Goal: Information Seeking & Learning: Find specific fact

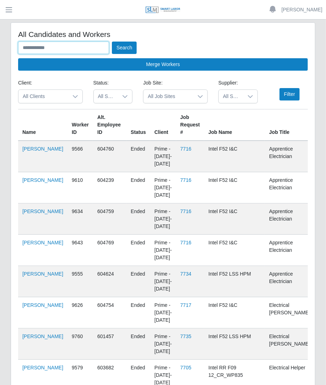
click at [97, 46] on input "text" at bounding box center [63, 48] width 91 height 12
click at [112, 42] on button "Search" at bounding box center [124, 48] width 25 height 12
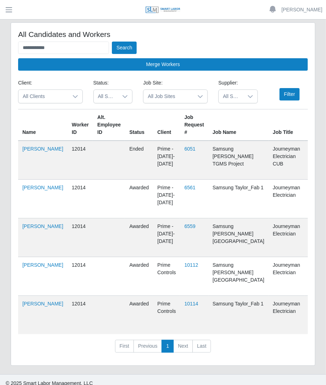
click at [29, 199] on td "Jeremy Talamantez" at bounding box center [42, 199] width 49 height 39
click at [32, 190] on link "Jeremy Talamantez" at bounding box center [42, 187] width 41 height 6
click at [64, 43] on input "**********" at bounding box center [63, 48] width 91 height 12
type input "*"
click at [129, 50] on button "Search" at bounding box center [124, 48] width 25 height 12
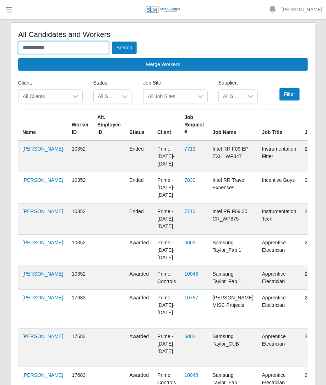
drag, startPoint x: 67, startPoint y: 45, endPoint x: -1, endPoint y: 47, distance: 67.4
click at [0, 47] on html "**********" at bounding box center [163, 192] width 326 height 385
click at [112, 42] on button "Search" at bounding box center [124, 48] width 25 height 12
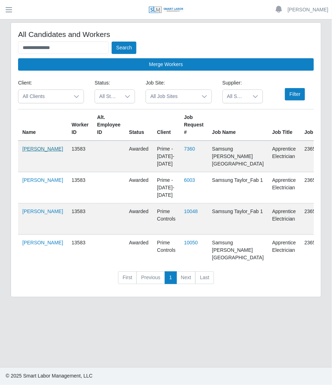
drag, startPoint x: 29, startPoint y: 150, endPoint x: 26, endPoint y: 152, distance: 4.3
click at [26, 151] on link "Enrique Mederes" at bounding box center [42, 149] width 41 height 6
drag, startPoint x: 94, startPoint y: 47, endPoint x: 0, endPoint y: 70, distance: 96.8
click at [0, 70] on html "**********" at bounding box center [166, 192] width 332 height 385
click at [112, 42] on button "Search" at bounding box center [124, 48] width 25 height 12
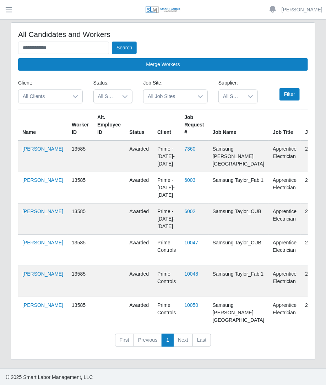
click at [31, 151] on td "Gerardo Lopez" at bounding box center [42, 156] width 49 height 32
click at [27, 150] on link "Gerardo Lopez" at bounding box center [42, 149] width 41 height 6
drag, startPoint x: 54, startPoint y: 47, endPoint x: 2, endPoint y: 76, distance: 58.9
click at [2, 76] on div "**********" at bounding box center [163, 195] width 326 height 346
click at [112, 42] on button "Search" at bounding box center [124, 48] width 25 height 12
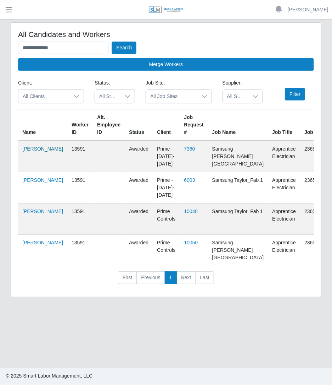
click at [32, 151] on link "Damisey Castro" at bounding box center [42, 149] width 41 height 6
click at [29, 149] on link "Damisey Castro" at bounding box center [42, 149] width 41 height 6
drag, startPoint x: 101, startPoint y: 45, endPoint x: 43, endPoint y: -31, distance: 95.4
click at [43, 0] on html "**********" at bounding box center [166, 192] width 332 height 385
type input "*"
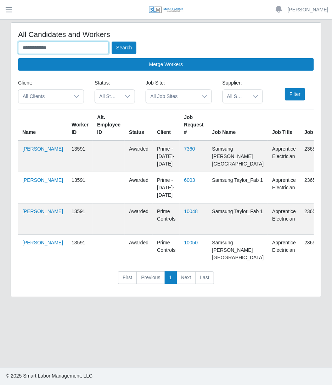
click at [112, 42] on button "Search" at bounding box center [124, 48] width 25 height 12
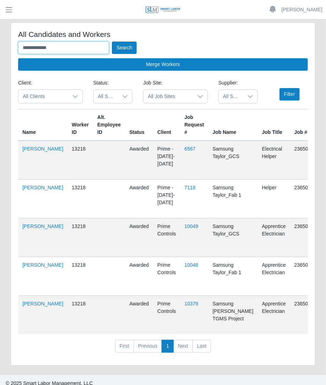
scroll to position [12, 0]
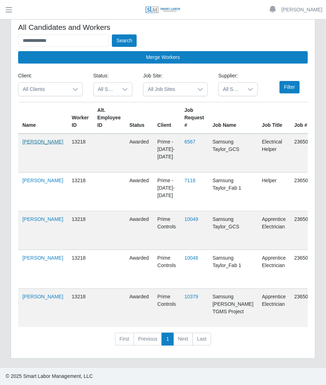
click at [29, 142] on link "Arturo Calles Calles" at bounding box center [42, 142] width 41 height 6
drag, startPoint x: 99, startPoint y: 38, endPoint x: 0, endPoint y: 41, distance: 99.0
click at [0, 41] on div "**********" at bounding box center [163, 191] width 326 height 352
click at [112, 34] on button "Search" at bounding box center [124, 40] width 25 height 12
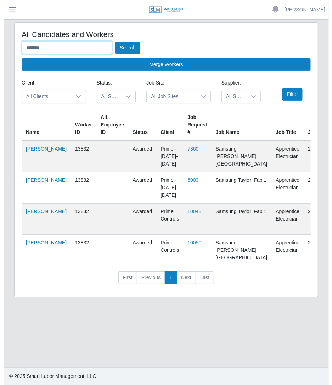
scroll to position [0, 0]
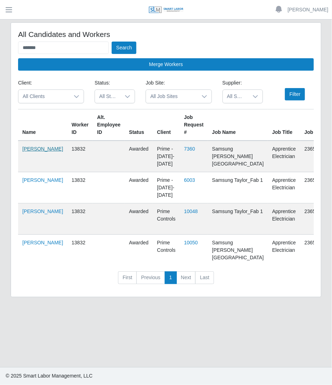
click at [30, 150] on link "Dazzaev Fernandez" at bounding box center [42, 149] width 41 height 6
drag, startPoint x: 93, startPoint y: 50, endPoint x: -1, endPoint y: 57, distance: 93.9
click at [0, 57] on html "Betzaida Palacio Account Settings Logout SLM Services Dashboard Todo Clients In…" at bounding box center [166, 192] width 332 height 385
click at [112, 42] on button "Search" at bounding box center [124, 48] width 25 height 12
click at [34, 150] on link "Armando Ponce" at bounding box center [42, 149] width 41 height 6
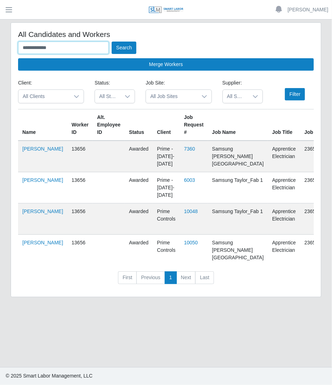
drag, startPoint x: 77, startPoint y: 45, endPoint x: 0, endPoint y: 36, distance: 77.1
click at [0, 36] on div "**********" at bounding box center [166, 163] width 332 height 283
type input "**********"
click at [112, 42] on button "Search" at bounding box center [124, 48] width 25 height 12
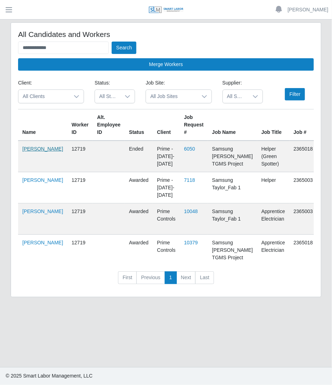
click at [27, 151] on link "Edgar Crispin" at bounding box center [42, 149] width 41 height 6
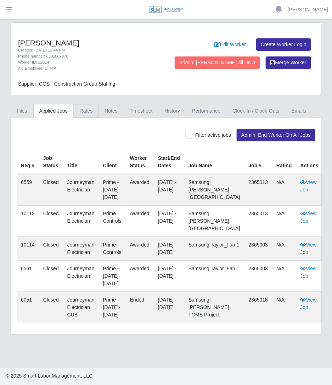
click at [84, 110] on link "Rates" at bounding box center [86, 111] width 25 height 14
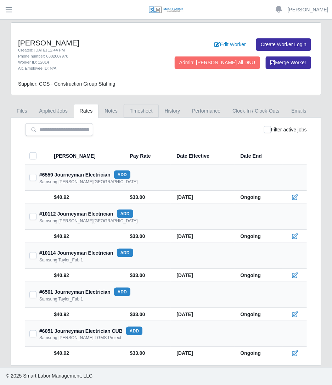
click at [128, 112] on link "Timesheet" at bounding box center [141, 111] width 35 height 14
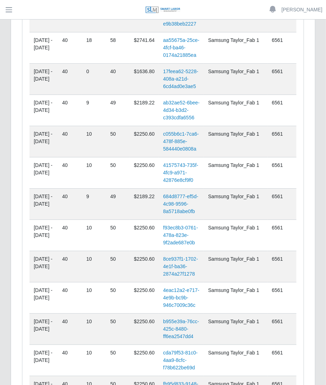
scroll to position [1846, 0]
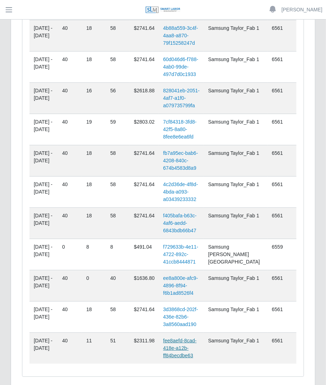
click at [194, 337] on link "fee8aefd-8cad-418e-a12b-ff84becdbe63" at bounding box center [179, 347] width 33 height 21
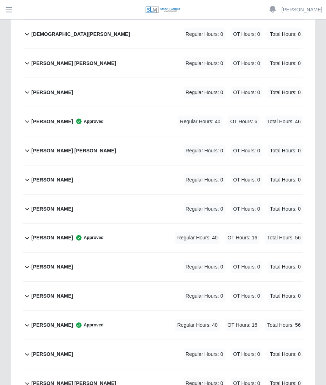
scroll to position [2227, 0]
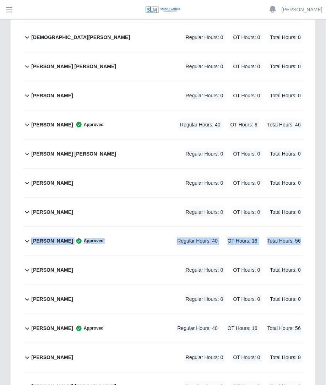
drag, startPoint x: 325, startPoint y: 218, endPoint x: 320, endPoint y: 193, distance: 25.4
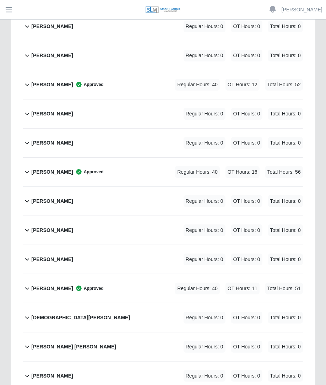
click at [158, 282] on div "Regular Hours: 40 OT Hours: 11 Total Hours: 51" at bounding box center [229, 288] width 148 height 12
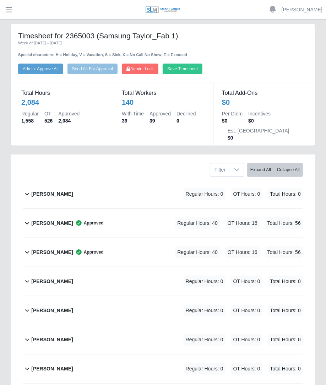
scroll to position [0, 0]
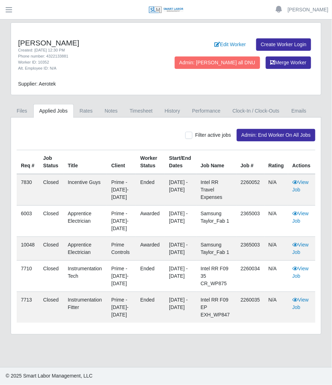
click at [149, 96] on div "Javier Leyva Created: 03/26/2024 12:30 PM Phone number: 4322133881 Worker ID: 1…" at bounding box center [166, 178] width 322 height 312
click at [137, 104] on link "Timesheet" at bounding box center [141, 111] width 35 height 14
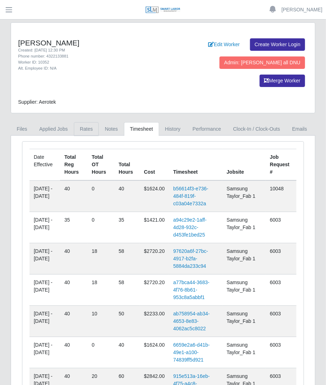
click at [91, 122] on link "Rates" at bounding box center [86, 129] width 25 height 14
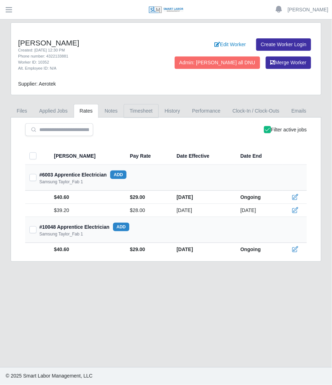
click at [137, 111] on link "Timesheet" at bounding box center [141, 111] width 35 height 14
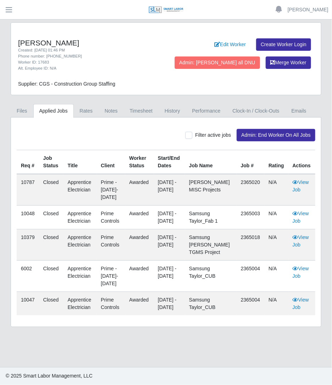
click at [152, 102] on div "Javier Leyva Gonzalez Created: 07/31/2025 01:46 PM Phone number: 956-330-2397 W…" at bounding box center [166, 174] width 322 height 304
click at [143, 111] on link "Timesheet" at bounding box center [141, 111] width 35 height 14
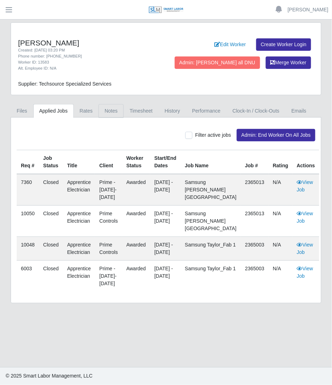
click at [114, 112] on link "Notes" at bounding box center [111, 111] width 25 height 14
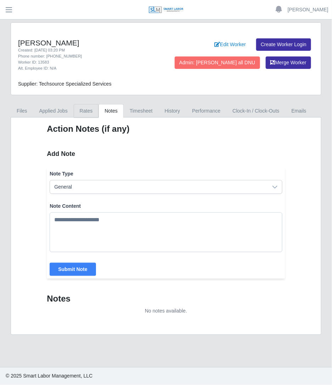
click at [85, 109] on link "Rates" at bounding box center [86, 111] width 25 height 14
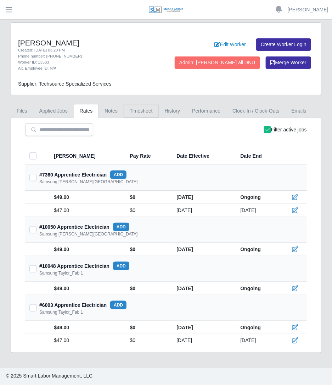
click at [130, 113] on link "Timesheet" at bounding box center [141, 111] width 35 height 14
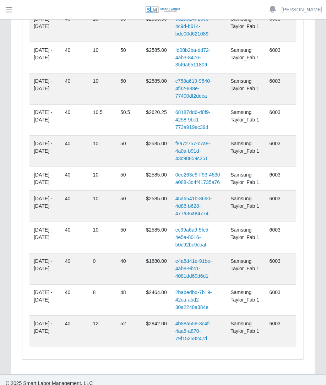
scroll to position [1465, 0]
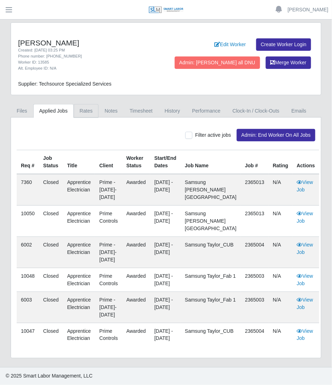
click at [90, 111] on link "Rates" at bounding box center [86, 111] width 25 height 14
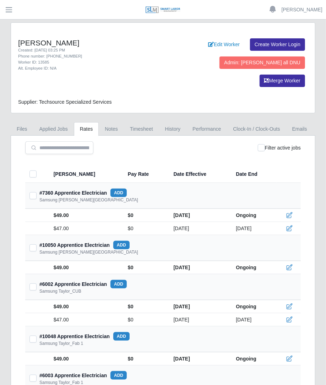
click at [259, 141] on div "Filter active jobs" at bounding box center [279, 147] width 43 height 13
click at [138, 122] on link "Timesheet" at bounding box center [141, 129] width 35 height 14
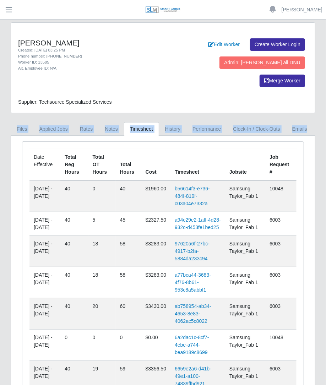
drag, startPoint x: 325, startPoint y: 75, endPoint x: 327, endPoint y: 87, distance: 12.2
click at [326, 87] on html "[PERSON_NAME] Account Settings Logout SLM Services Dashboard Todo Clients Invoi…" at bounding box center [163, 192] width 326 height 385
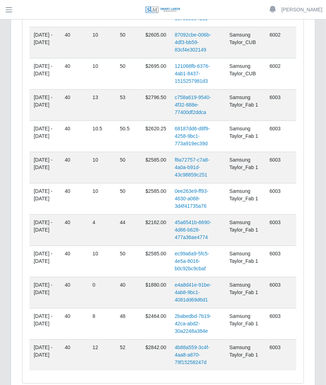
scroll to position [1528, 0]
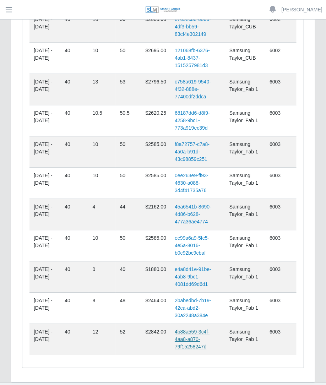
click at [188, 329] on link "4b88a559-3c4f-4aa8-a870-79f15258247d" at bounding box center [192, 339] width 35 height 21
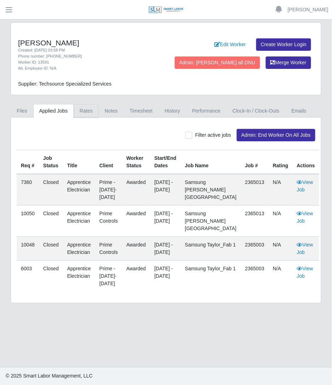
click at [78, 106] on link "Rates" at bounding box center [86, 111] width 25 height 14
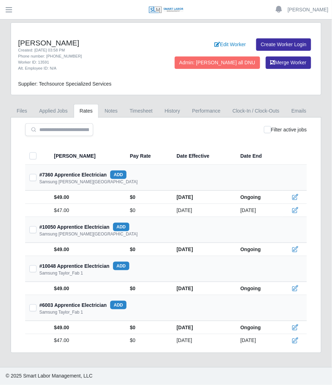
click at [274, 130] on div "Filter active jobs" at bounding box center [285, 129] width 43 height 13
click at [132, 110] on link "Timesheet" at bounding box center [141, 111] width 35 height 14
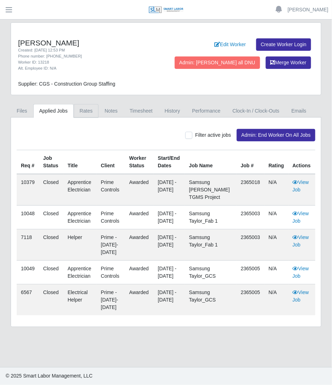
click at [86, 110] on link "Rates" at bounding box center [86, 111] width 25 height 14
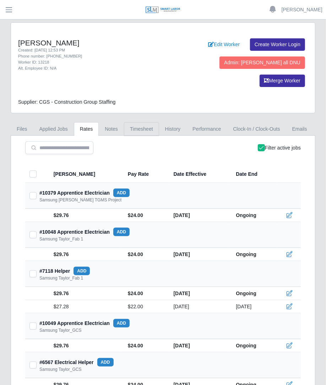
click at [144, 122] on link "Timesheet" at bounding box center [141, 129] width 35 height 14
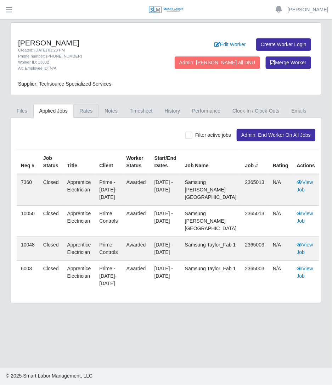
click at [90, 109] on link "Rates" at bounding box center [86, 111] width 25 height 14
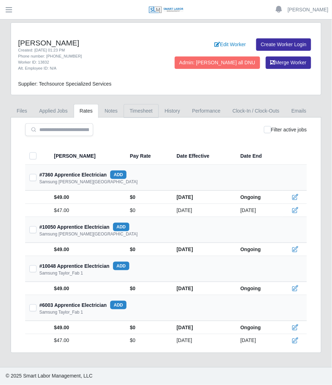
click at [131, 112] on link "Timesheet" at bounding box center [141, 111] width 35 height 14
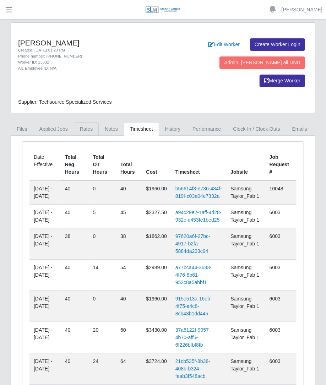
click at [85, 122] on link "Rates" at bounding box center [86, 129] width 25 height 14
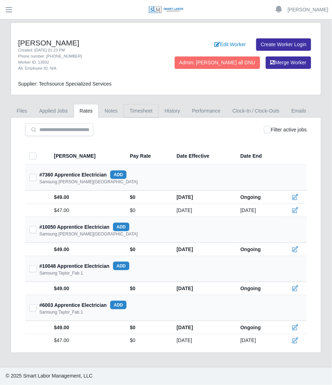
click at [144, 109] on link "Timesheet" at bounding box center [141, 111] width 35 height 14
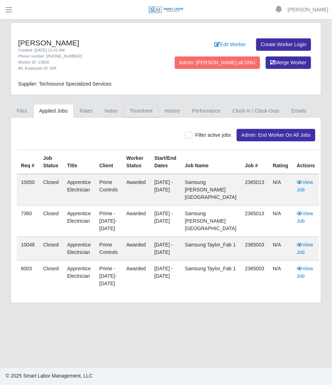
click at [133, 105] on link "Timesheet" at bounding box center [141, 111] width 35 height 14
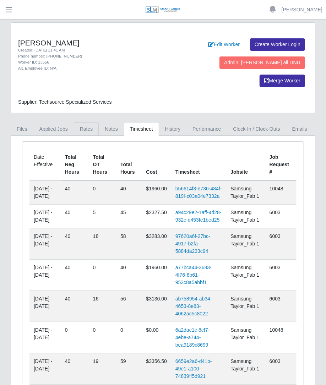
click at [82, 122] on link "Rates" at bounding box center [86, 129] width 25 height 14
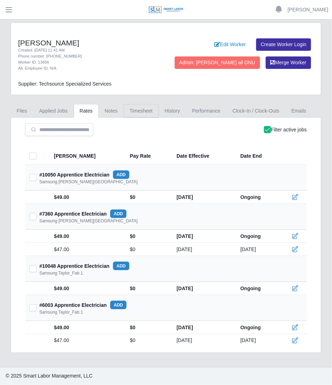
click at [133, 113] on link "Timesheet" at bounding box center [141, 111] width 35 height 14
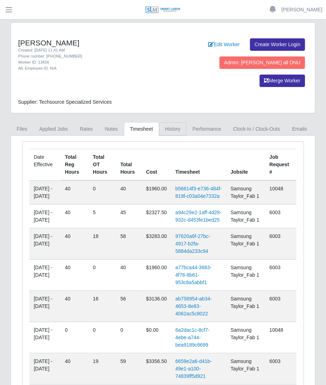
click at [172, 122] on link "History" at bounding box center [173, 129] width 28 height 14
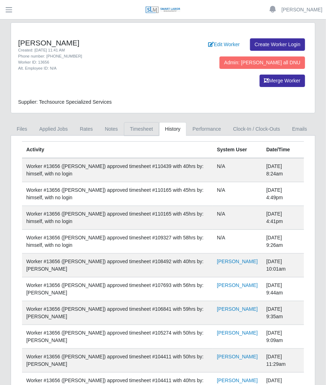
click at [145, 122] on link "Timesheet" at bounding box center [141, 129] width 35 height 14
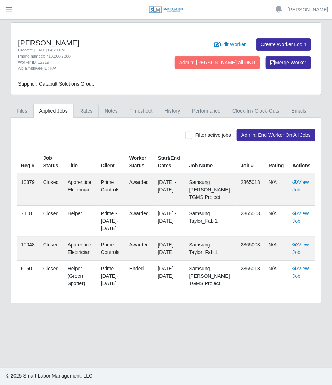
click at [78, 112] on link "Rates" at bounding box center [86, 111] width 25 height 14
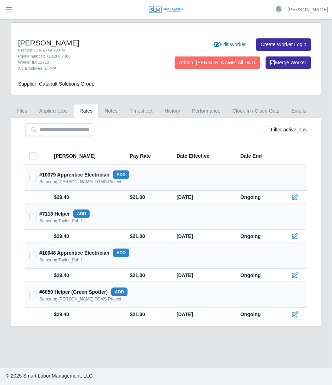
click at [272, 131] on div "Filter active jobs" at bounding box center [285, 129] width 43 height 13
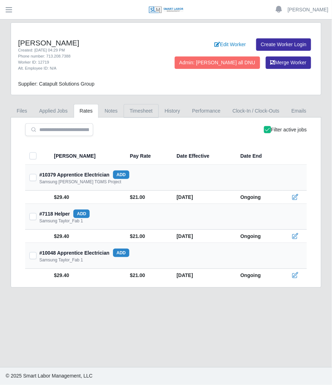
click at [127, 108] on link "Timesheet" at bounding box center [141, 111] width 35 height 14
